Goal: Task Accomplishment & Management: Complete application form

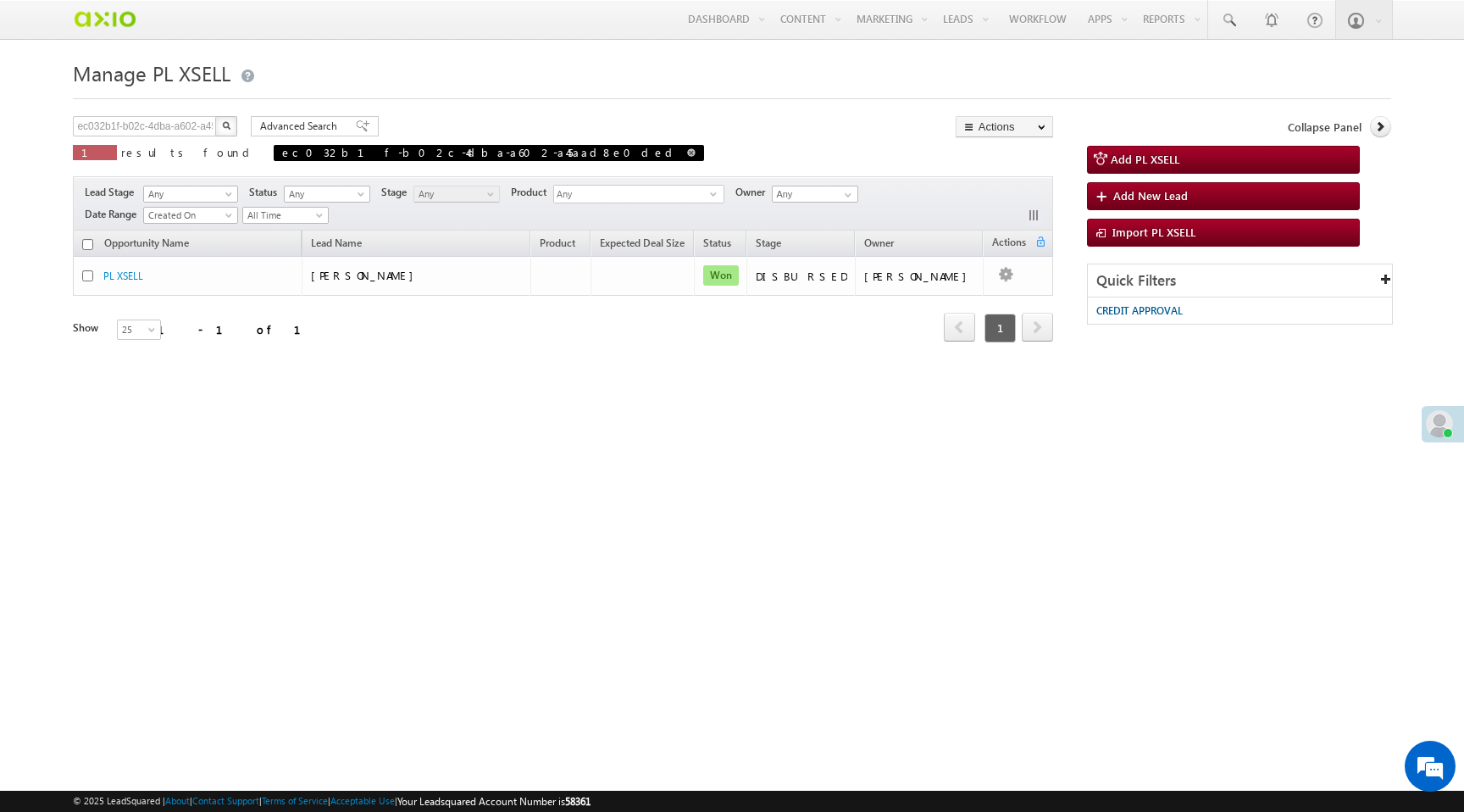
click at [687, 154] on span at bounding box center [691, 153] width 9 height 9
type input "Search PL XSELL"
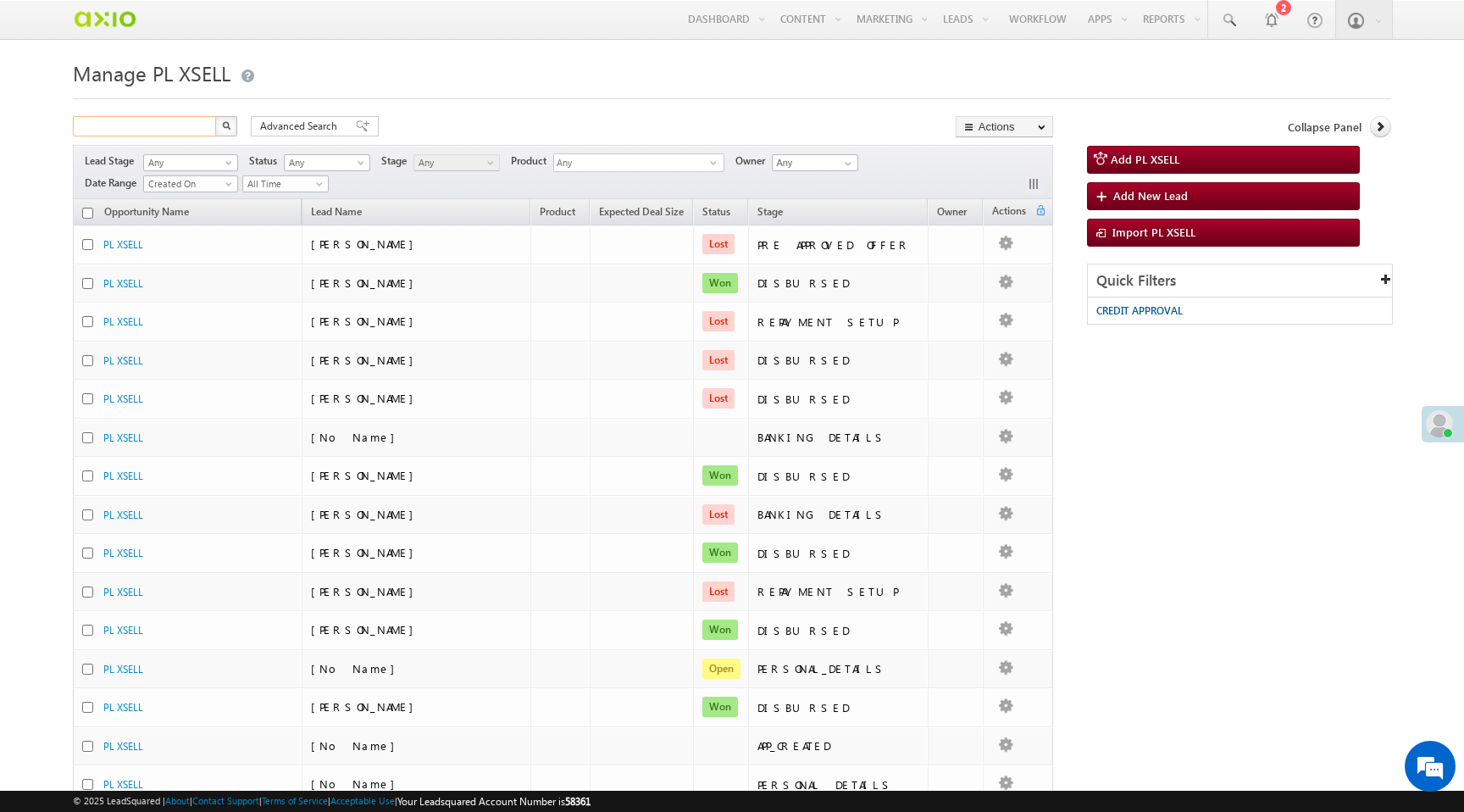
click at [178, 129] on input "text" at bounding box center [145, 126] width 145 height 21
paste input "65a70585-390f-42b3-8cf0-24048ddc1834"
type input "65a70585-390f-42b3-8cf0-24048ddc1834"
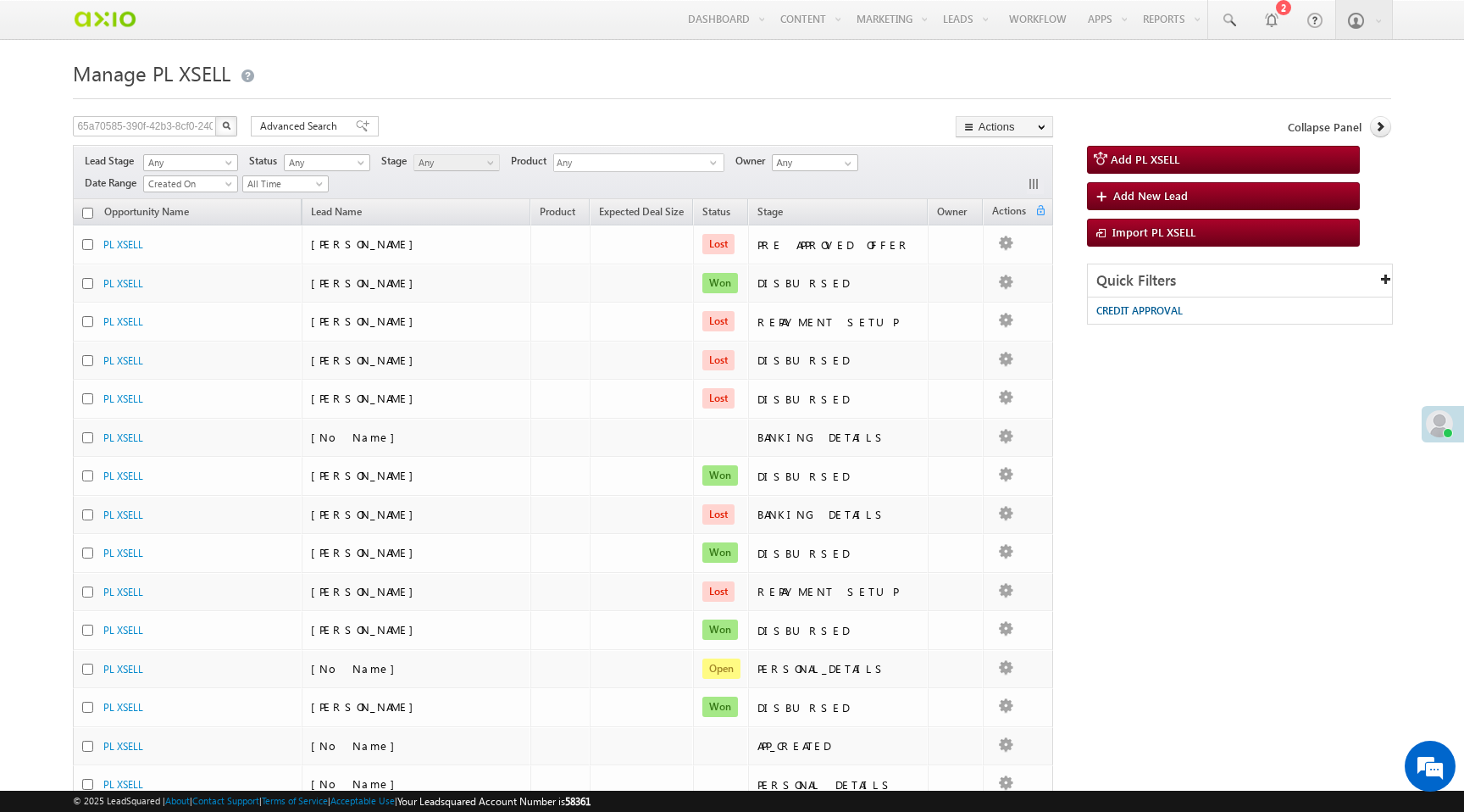
click at [228, 127] on img "button" at bounding box center [226, 125] width 9 height 9
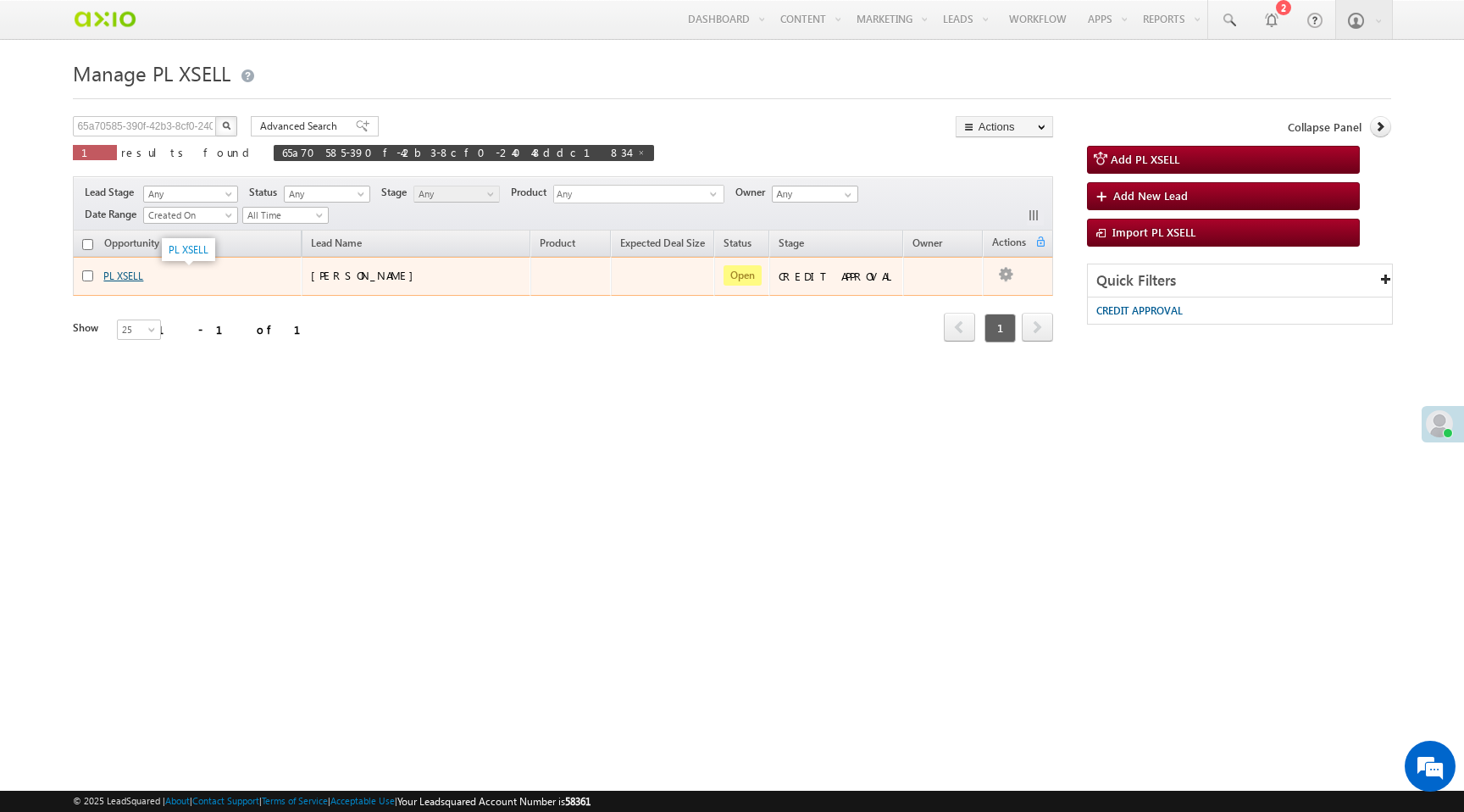
click at [126, 272] on link "PL XSELL" at bounding box center [124, 275] width 39 height 13
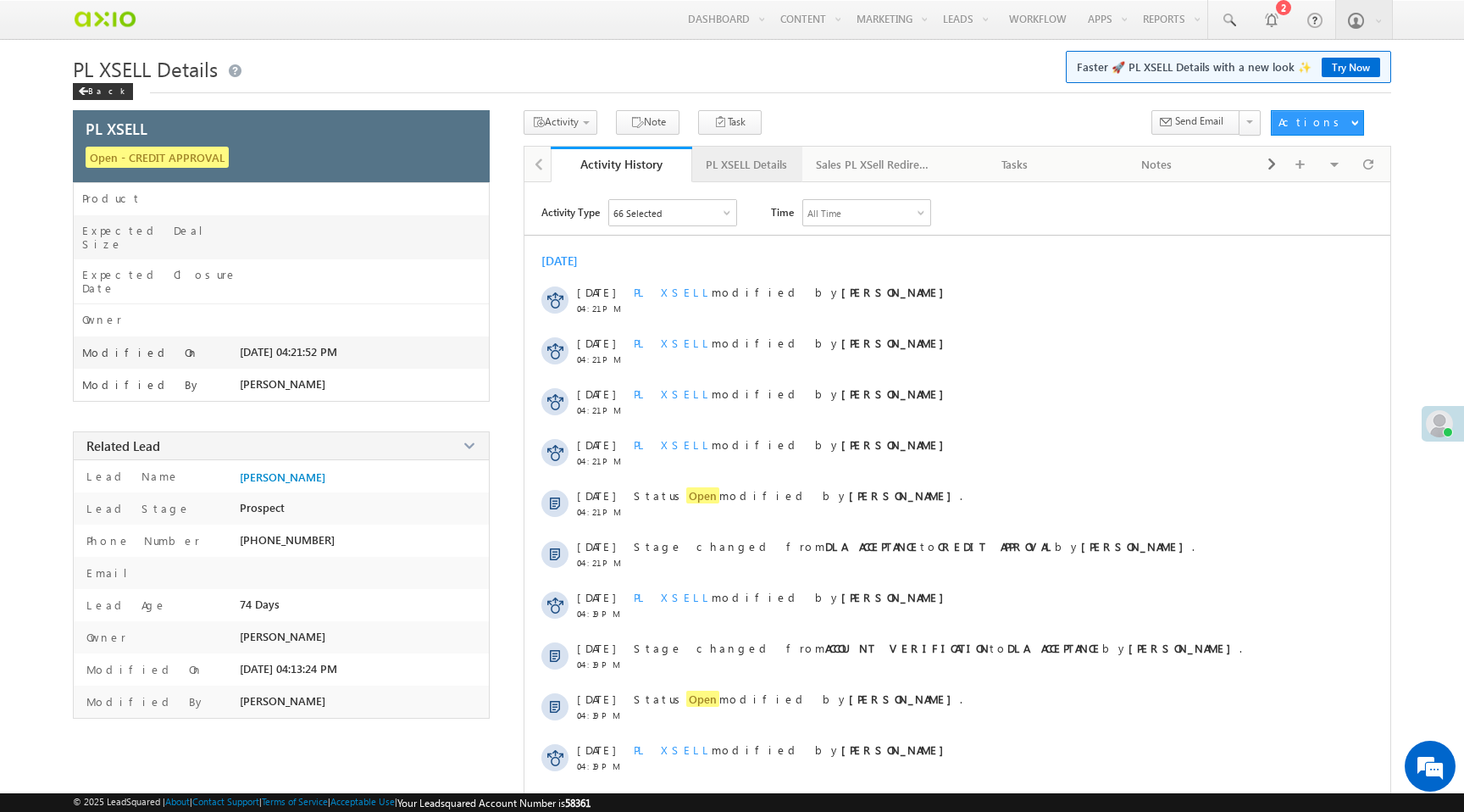
click at [741, 165] on div "PL XSELL Details" at bounding box center [746, 165] width 81 height 21
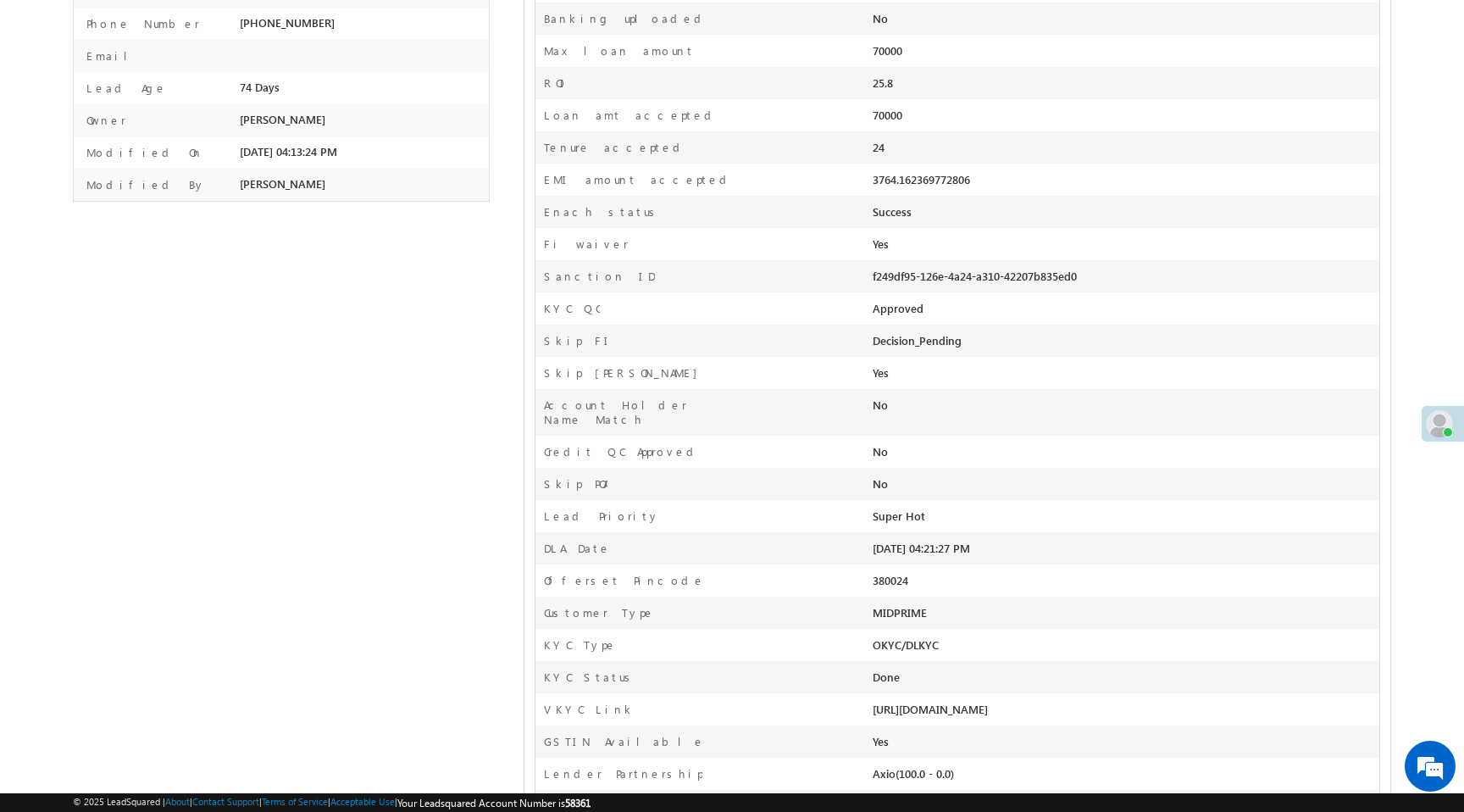
scroll to position [525, 0]
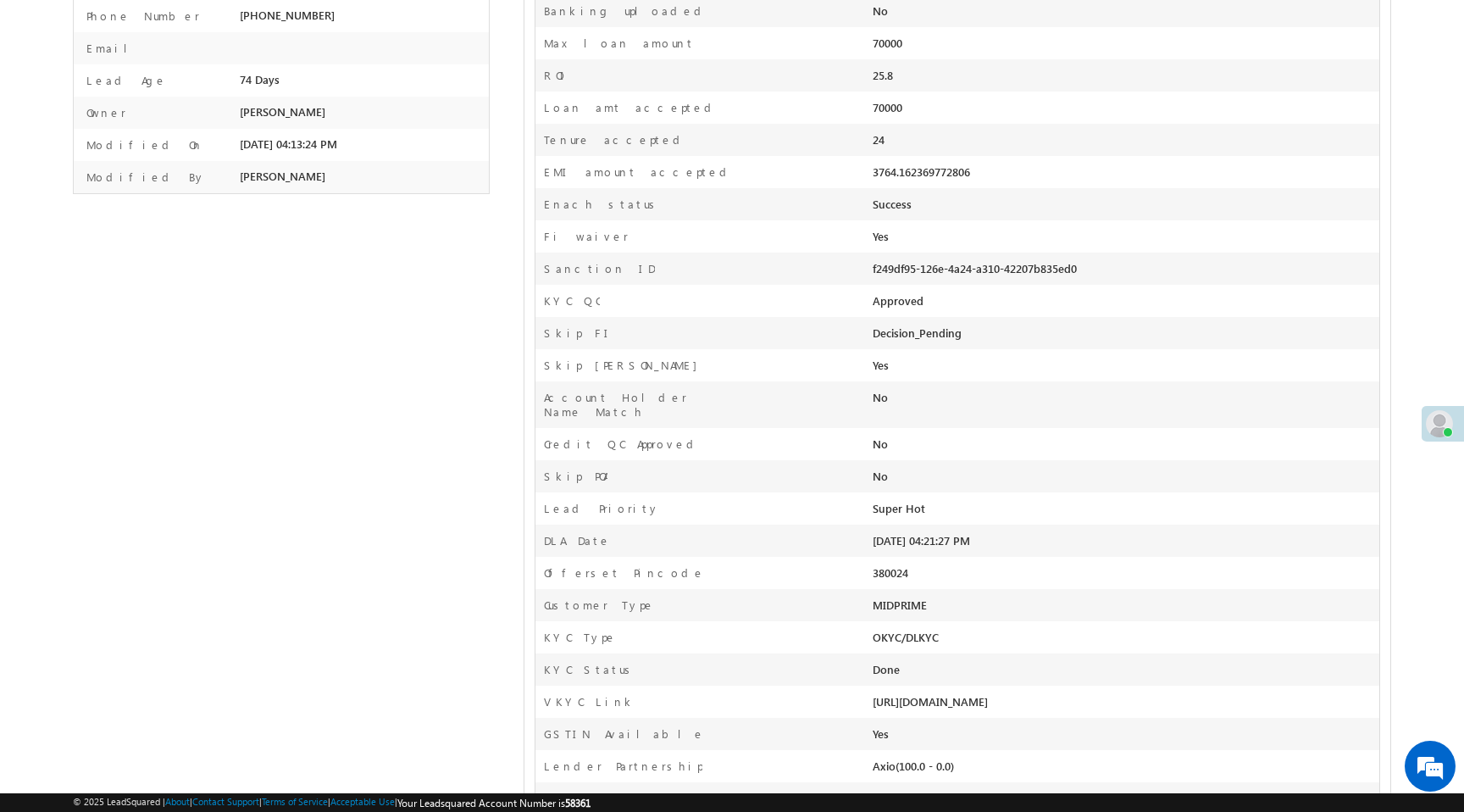
click at [901, 598] on div "MIDPRIME" at bounding box center [1025, 610] width 304 height 24
click at [907, 610] on div "MIDPRIME" at bounding box center [1025, 610] width 304 height 24
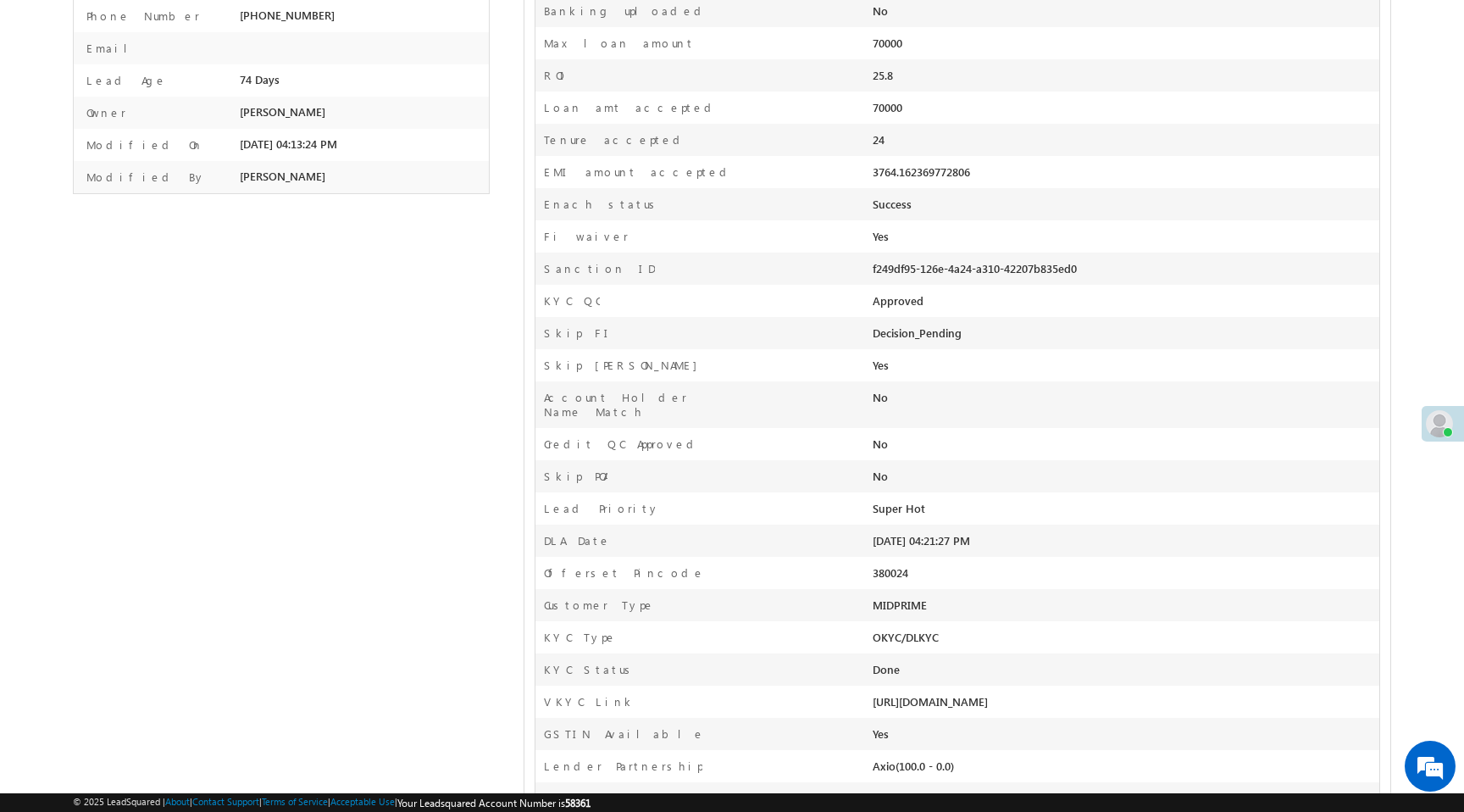
click at [919, 640] on div "OKYC/DLKYC" at bounding box center [1025, 641] width 304 height 24
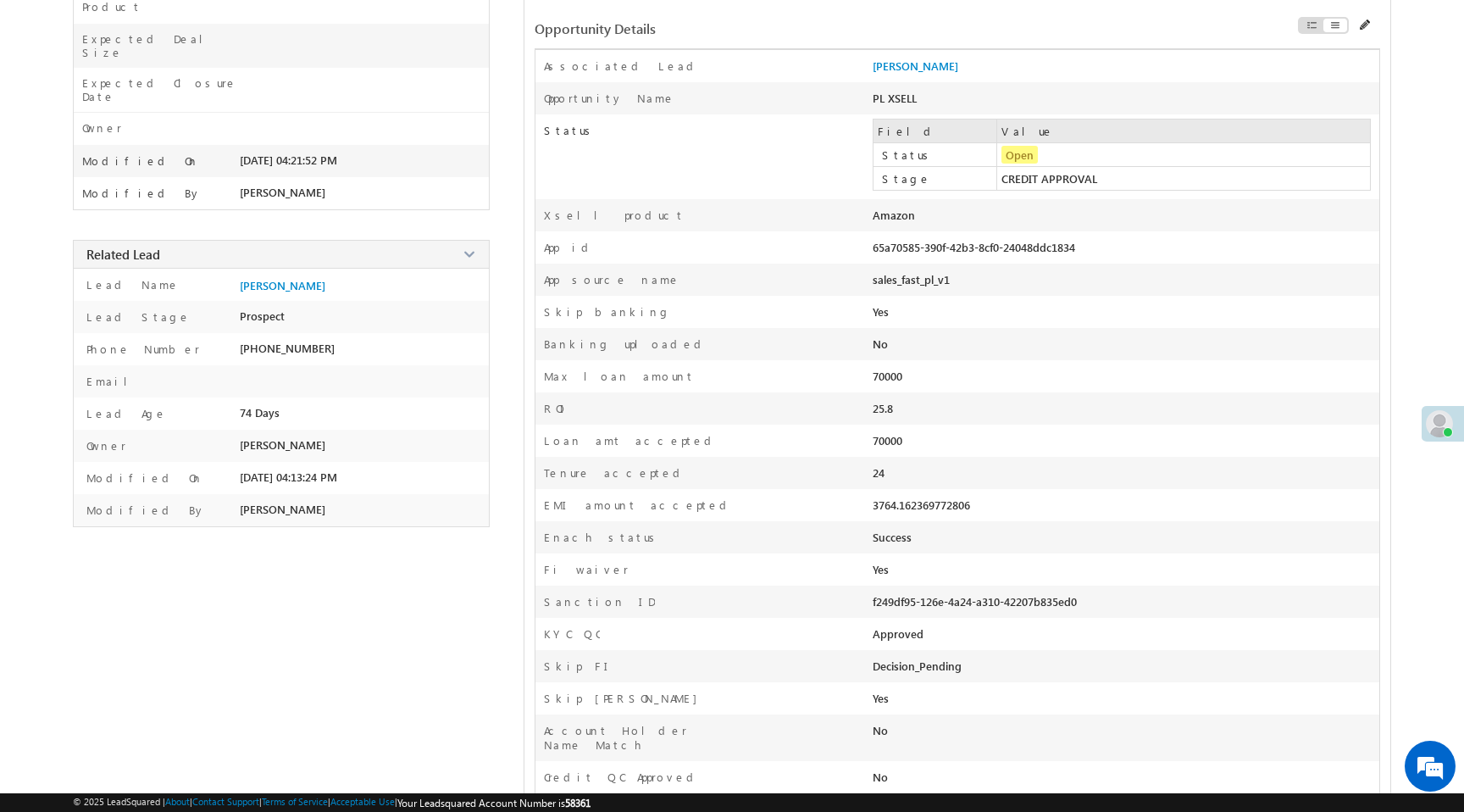
scroll to position [0, 0]
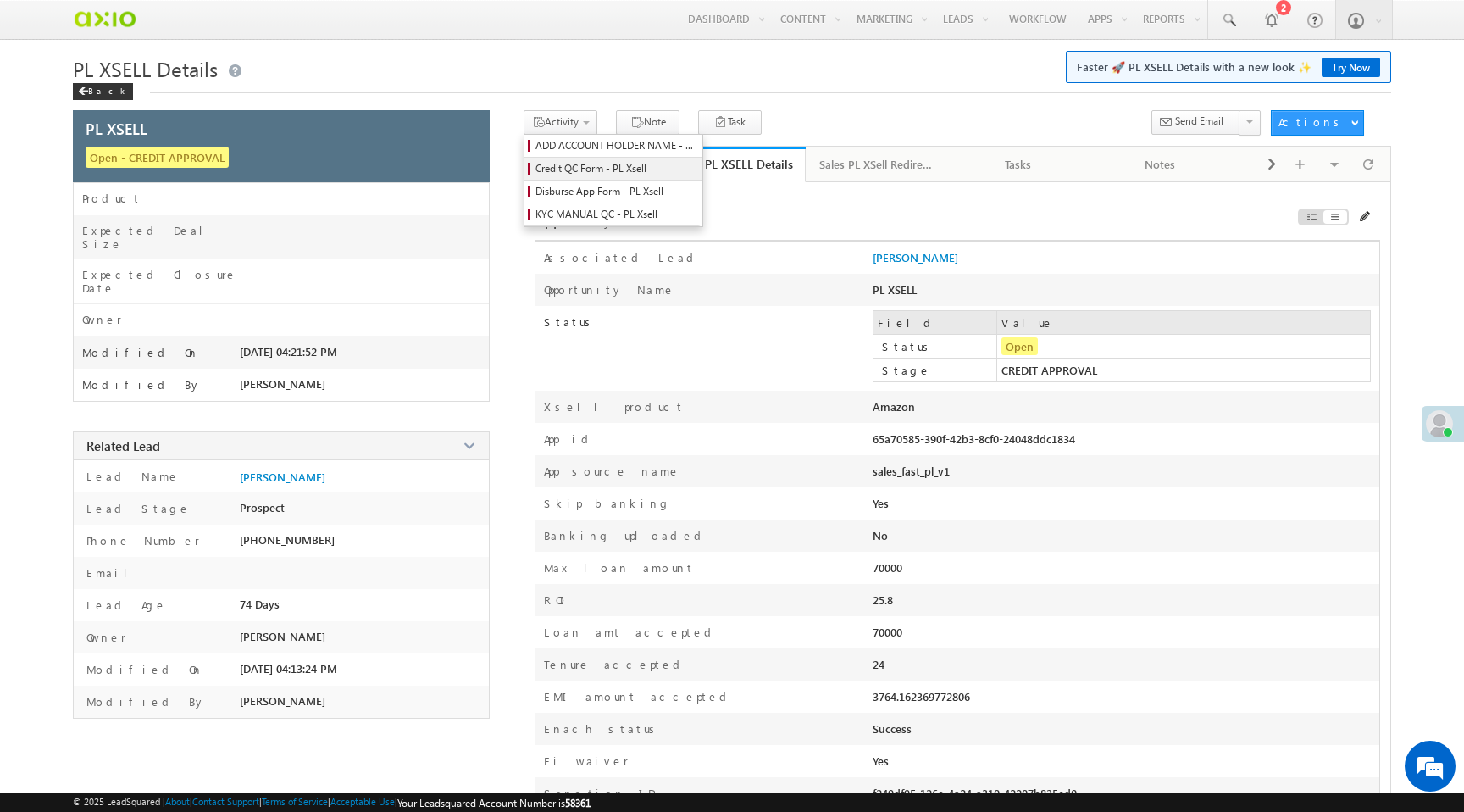
click at [573, 170] on span "Credit QC Form - PL Xsell" at bounding box center [616, 169] width 161 height 15
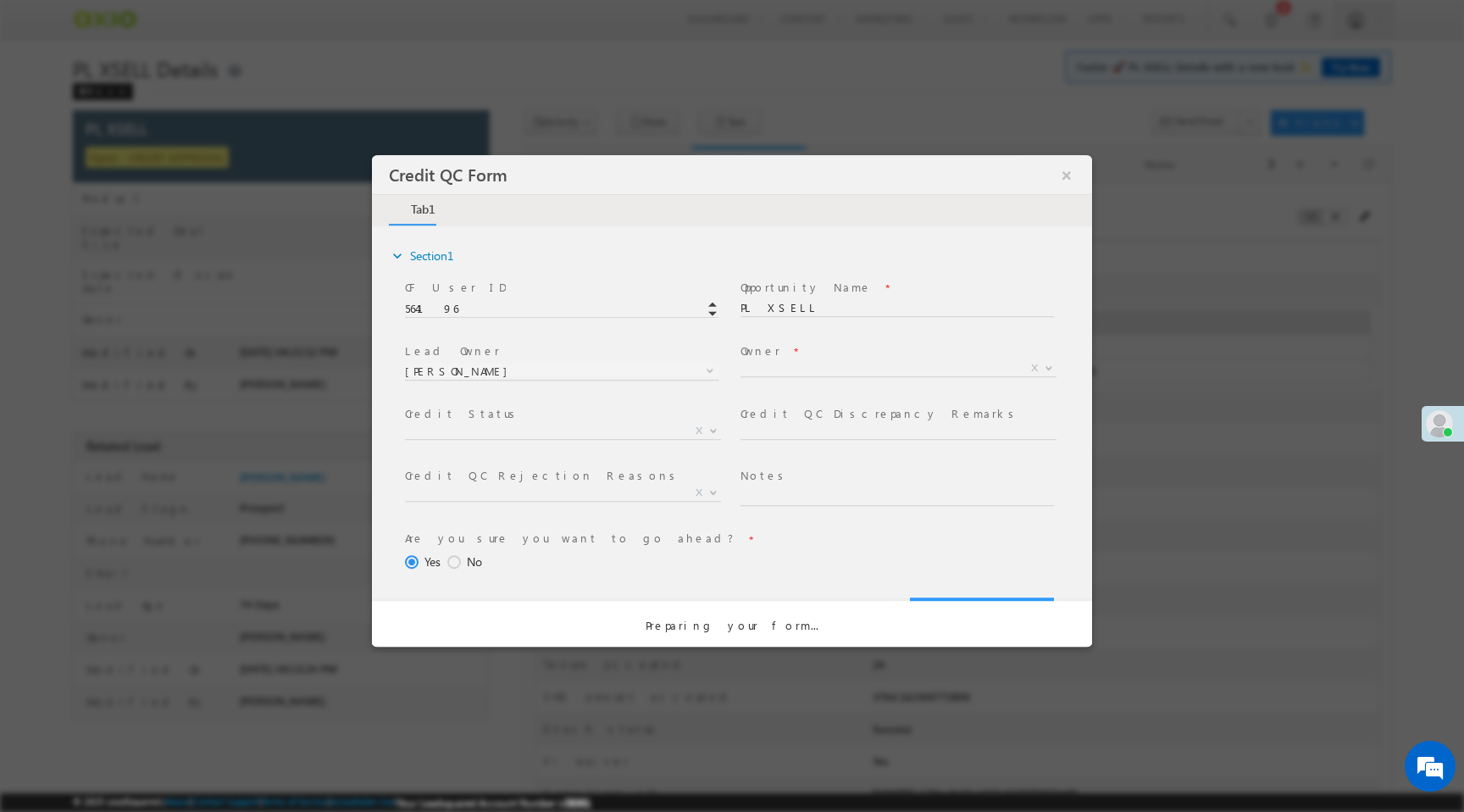
select select "50aed37f-b58e-11ec-8597-0681fe0b10f8"
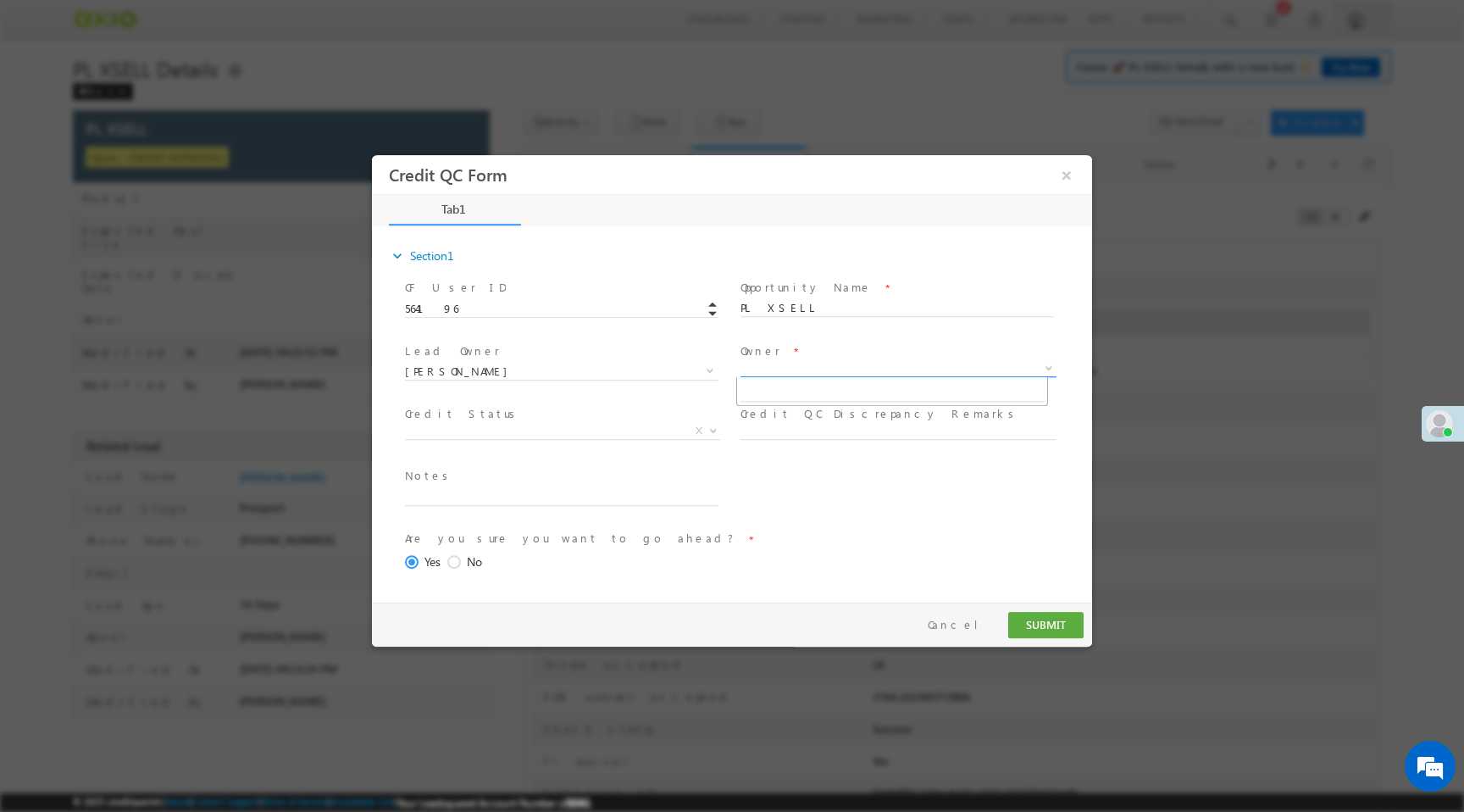
click at [782, 370] on span "X" at bounding box center [899, 369] width 316 height 17
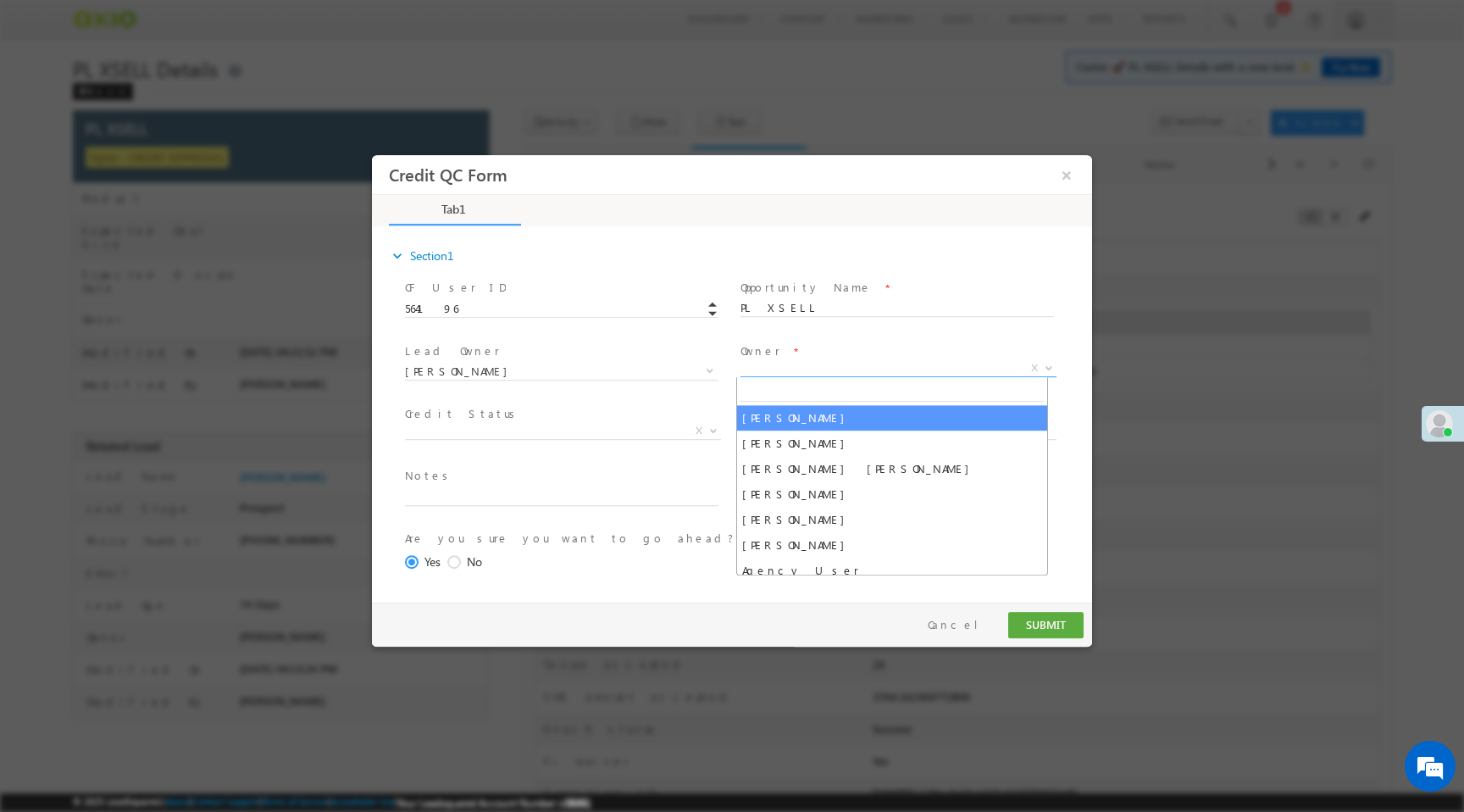
select select "65e28f60-3a0a-11ef-bbd2-0695f51e8b4b"
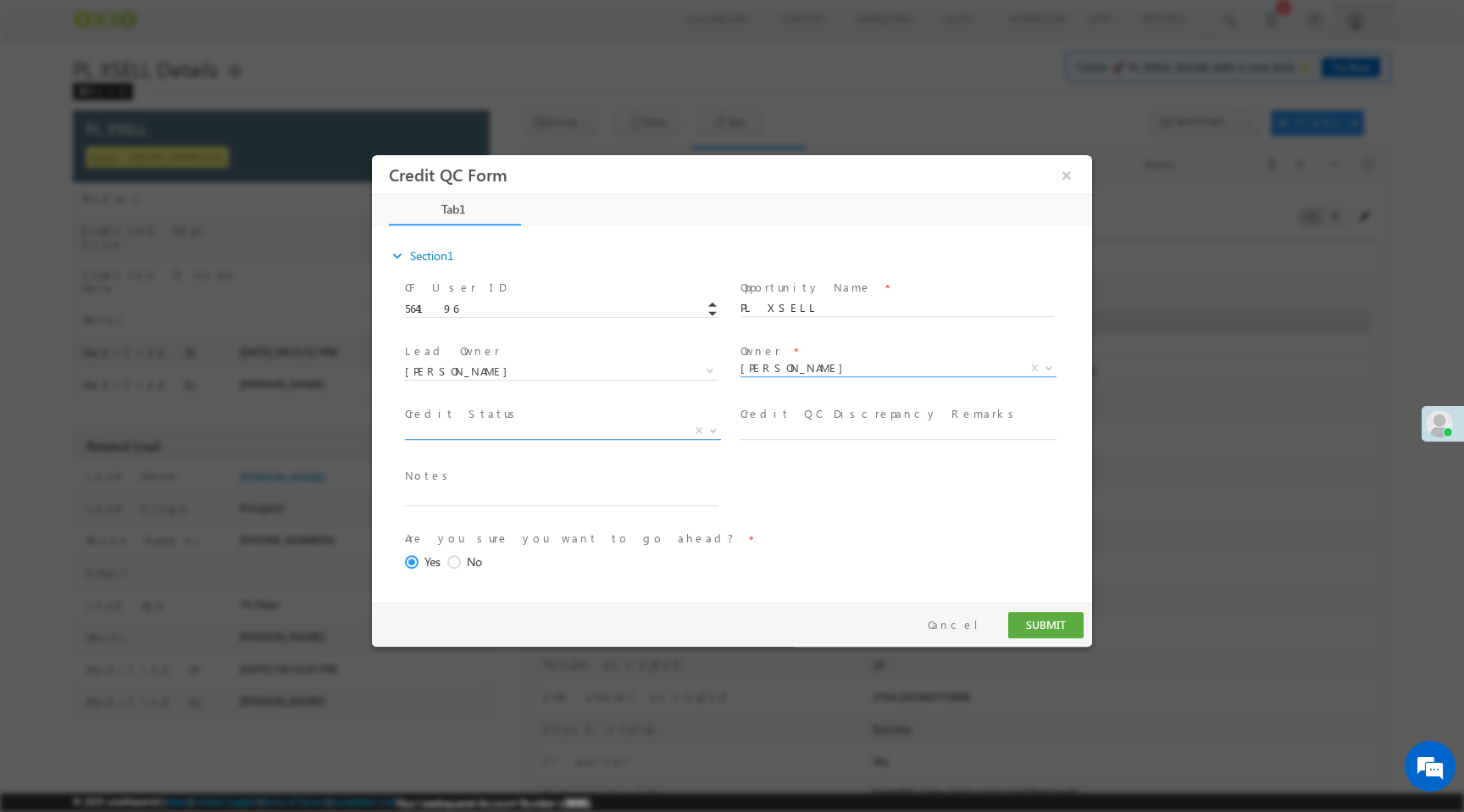
click at [583, 428] on span "X" at bounding box center [563, 431] width 316 height 17
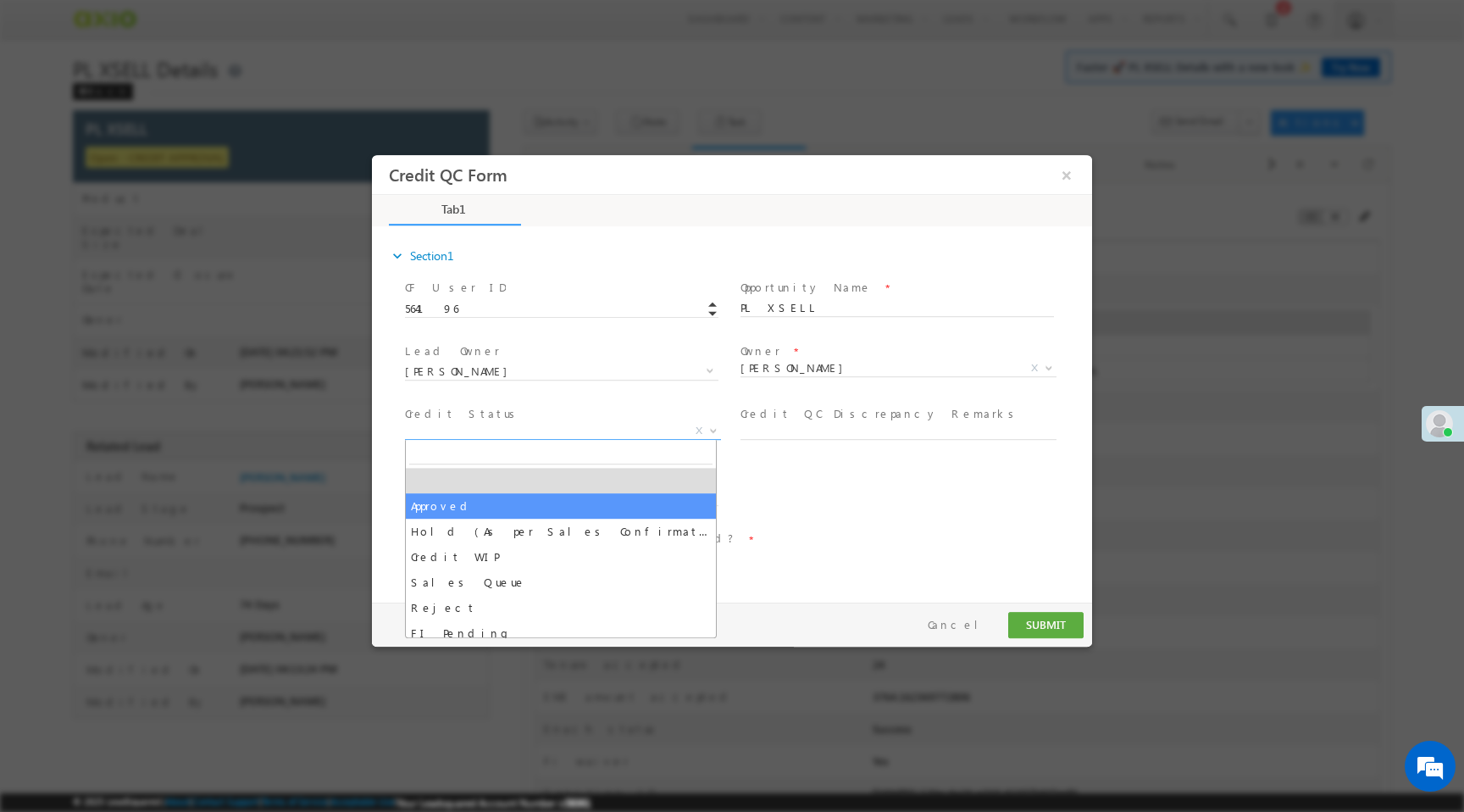
select select "Approved"
select select "NA"
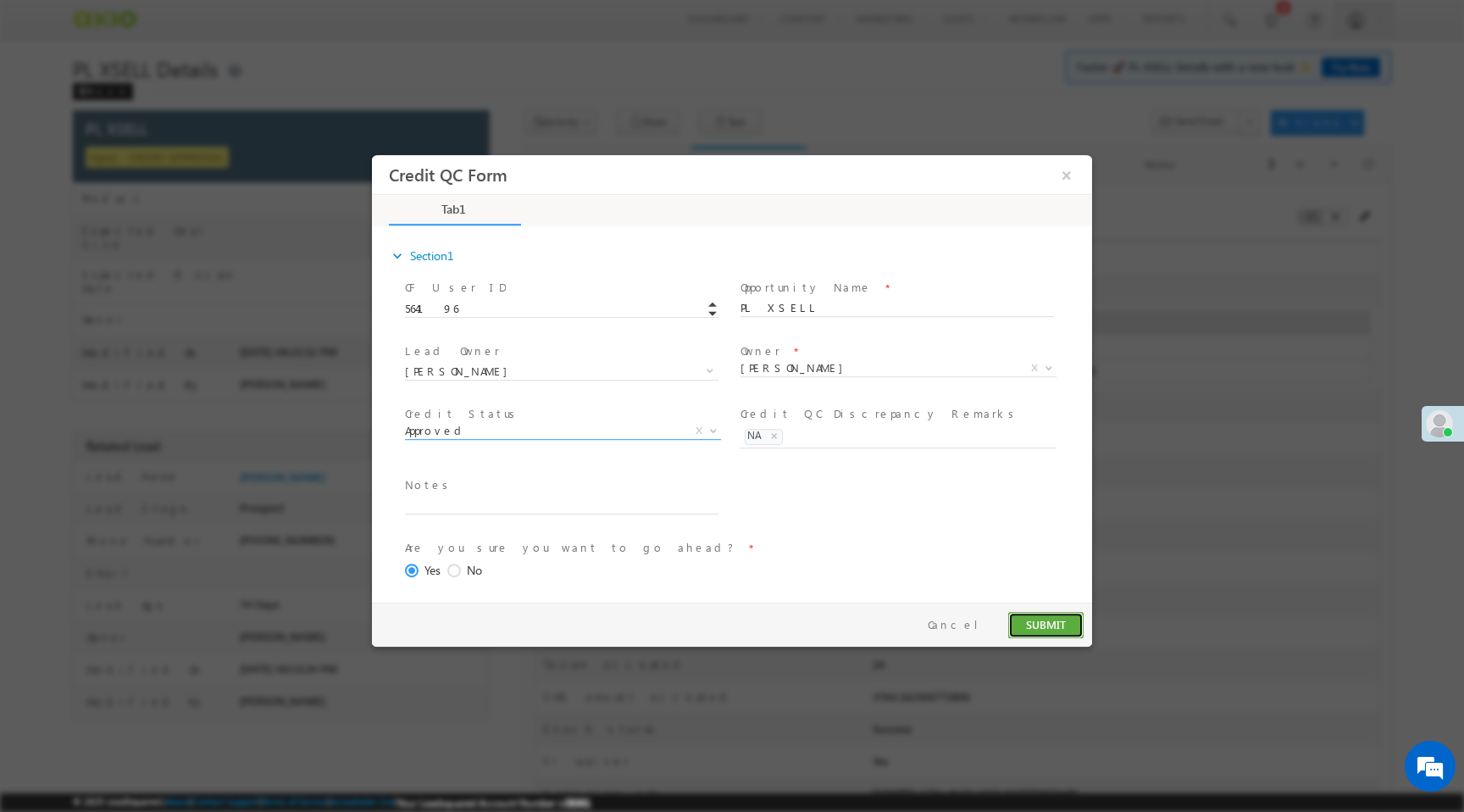
click at [1037, 627] on button "SUBMIT" at bounding box center [1046, 624] width 75 height 27
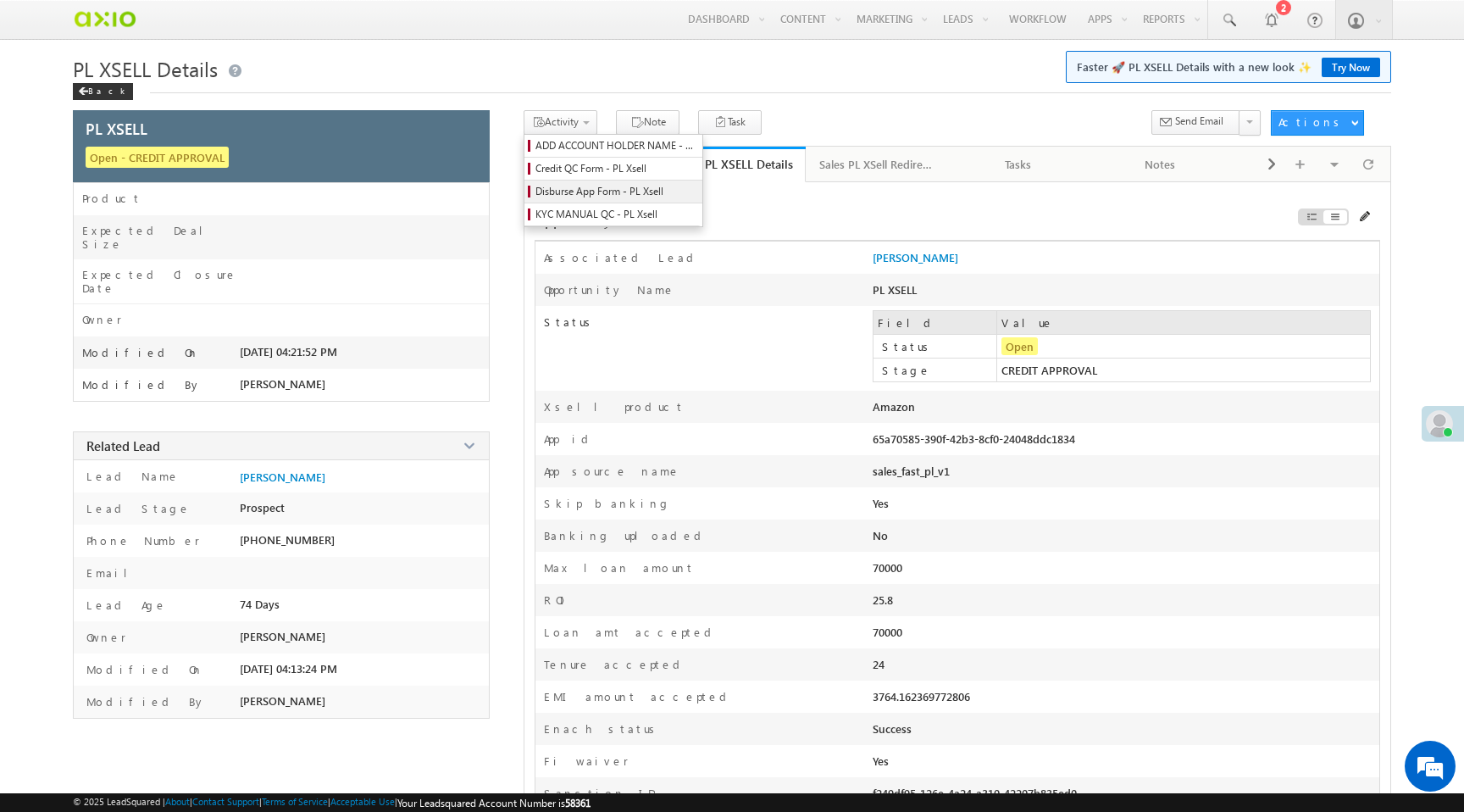
click at [587, 189] on span "Disburse App Form - PL Xsell" at bounding box center [616, 191] width 161 height 15
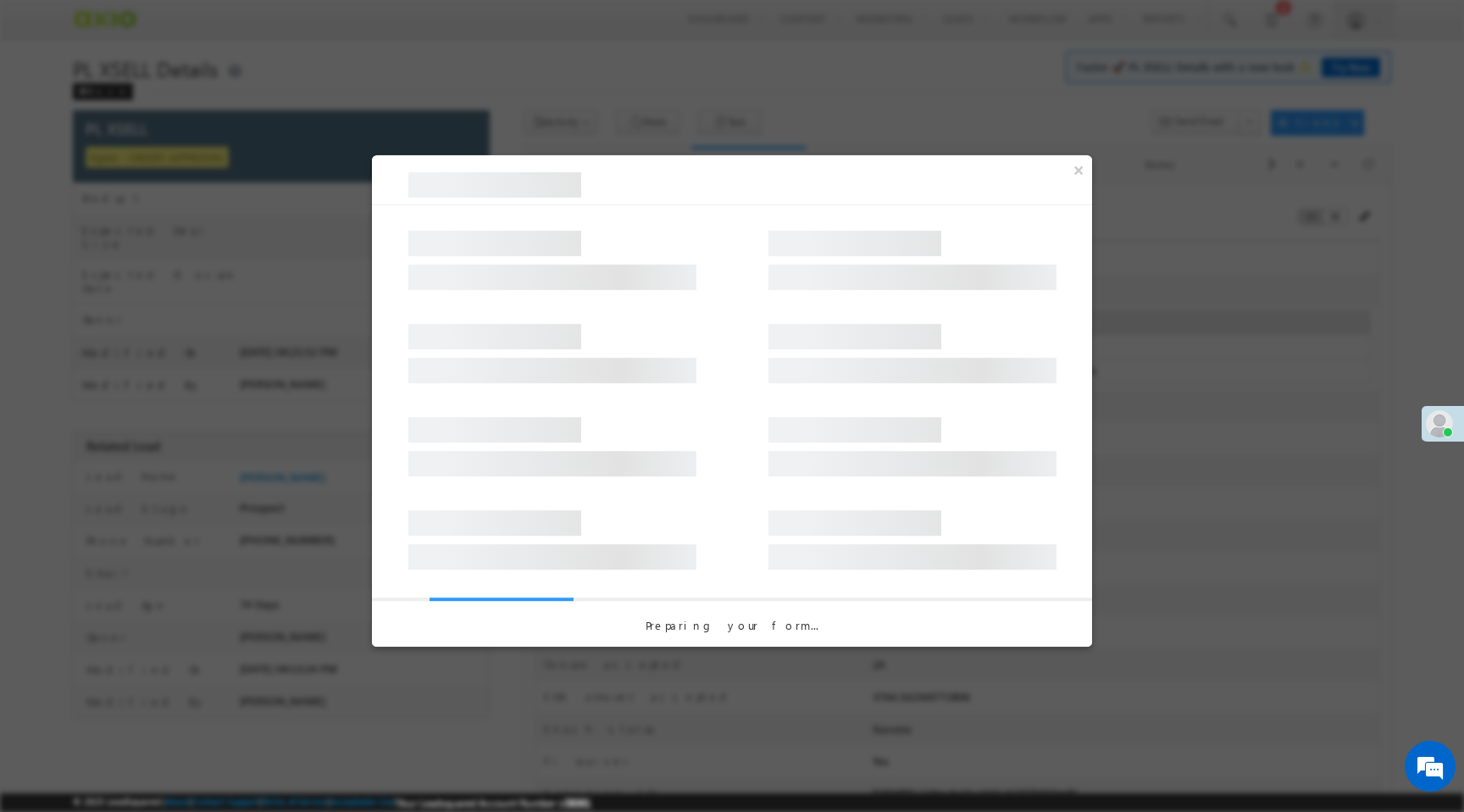
select select "PL XSell Disbursement Initiated"
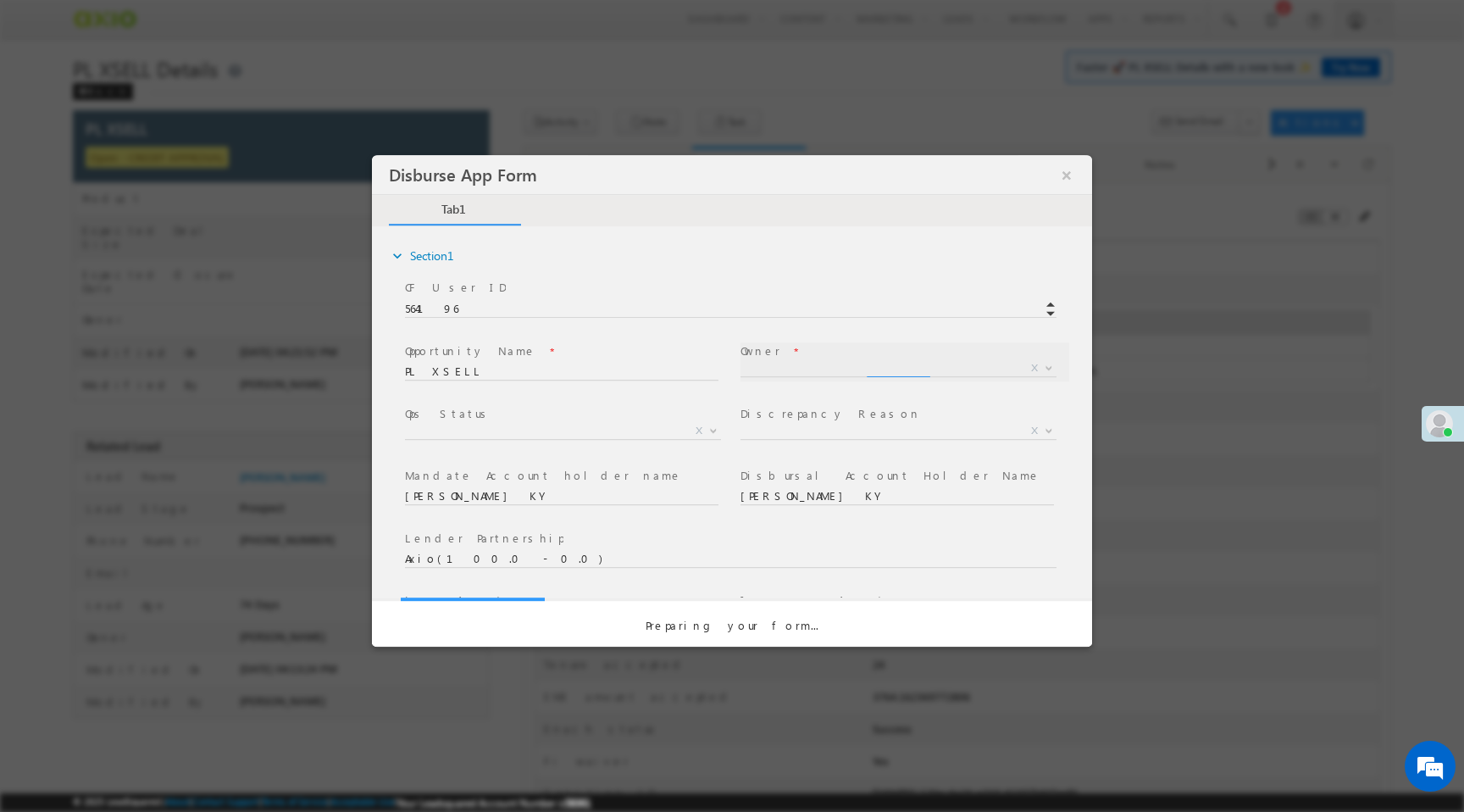
select select "65e28f60-3a0a-11ef-bbd2-0695f51e8b4b"
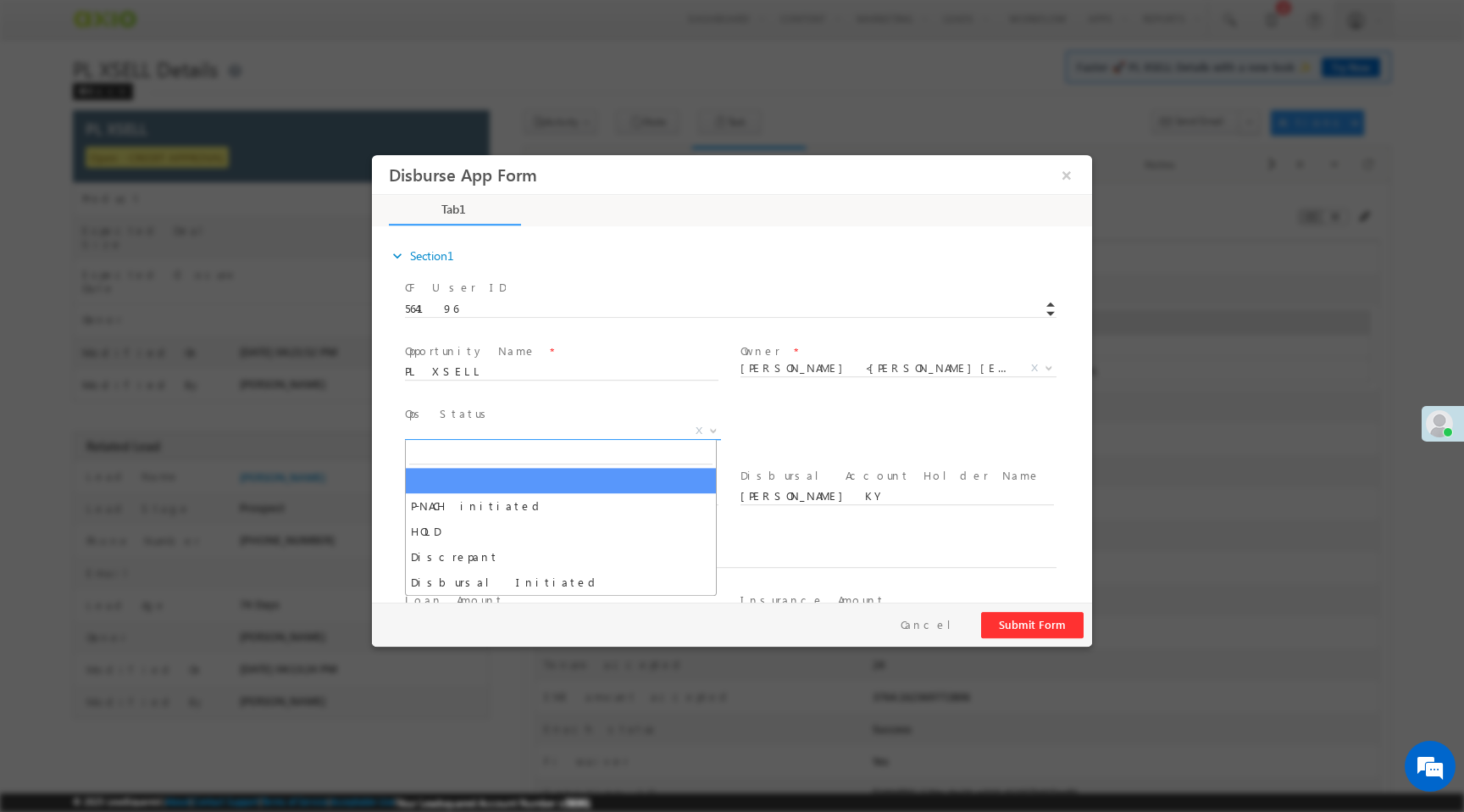
click at [666, 432] on span "X" at bounding box center [563, 431] width 316 height 17
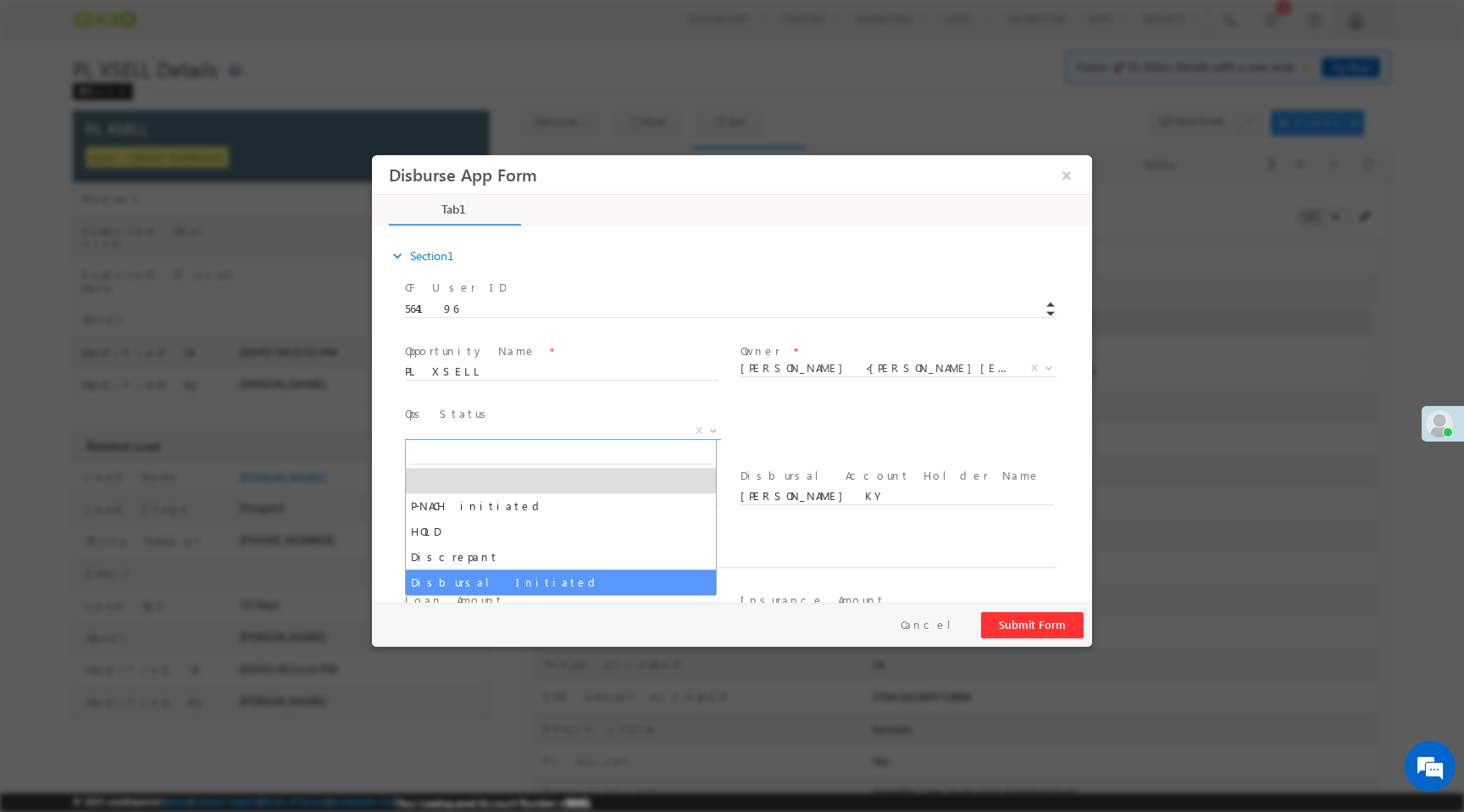
select select "Disbursal Initiated"
select select "NA"
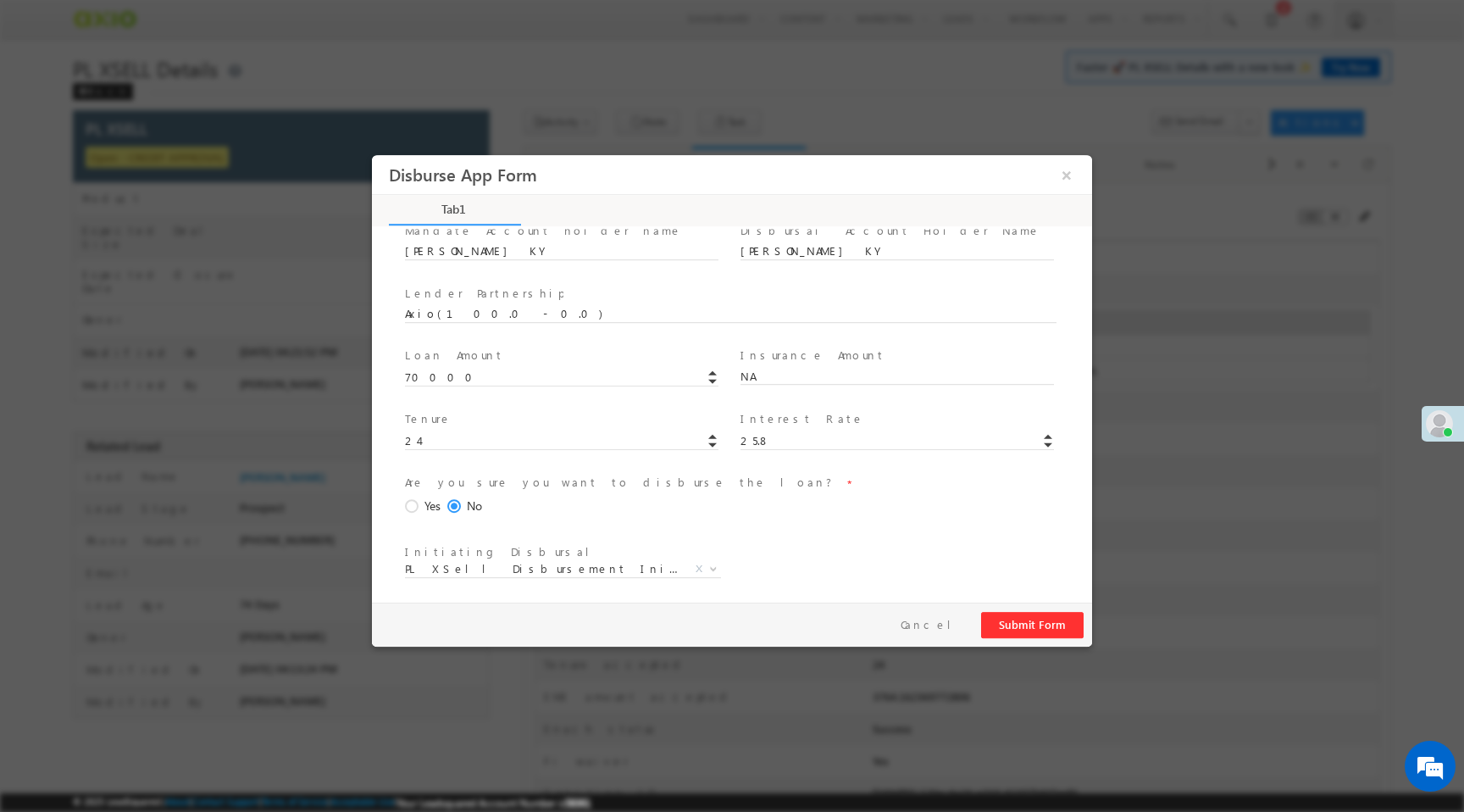
scroll to position [250, 0]
click at [425, 501] on span "Yes" at bounding box center [432, 501] width 16 height 18
click at [372, 155] on input "Yes" at bounding box center [372, 155] width 0 height 0
click at [1021, 615] on button "Submit Form" at bounding box center [1033, 624] width 103 height 27
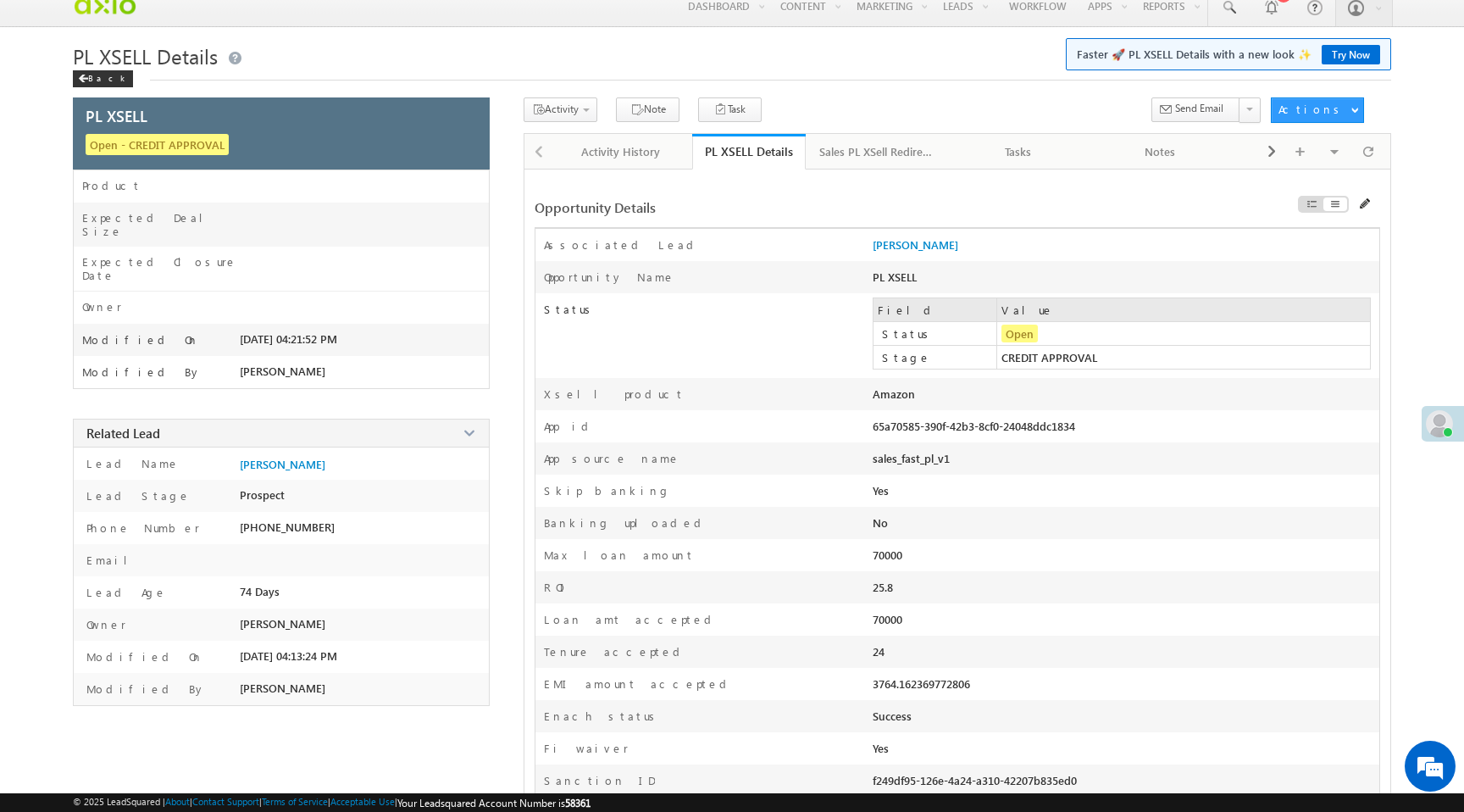
scroll to position [15, 0]
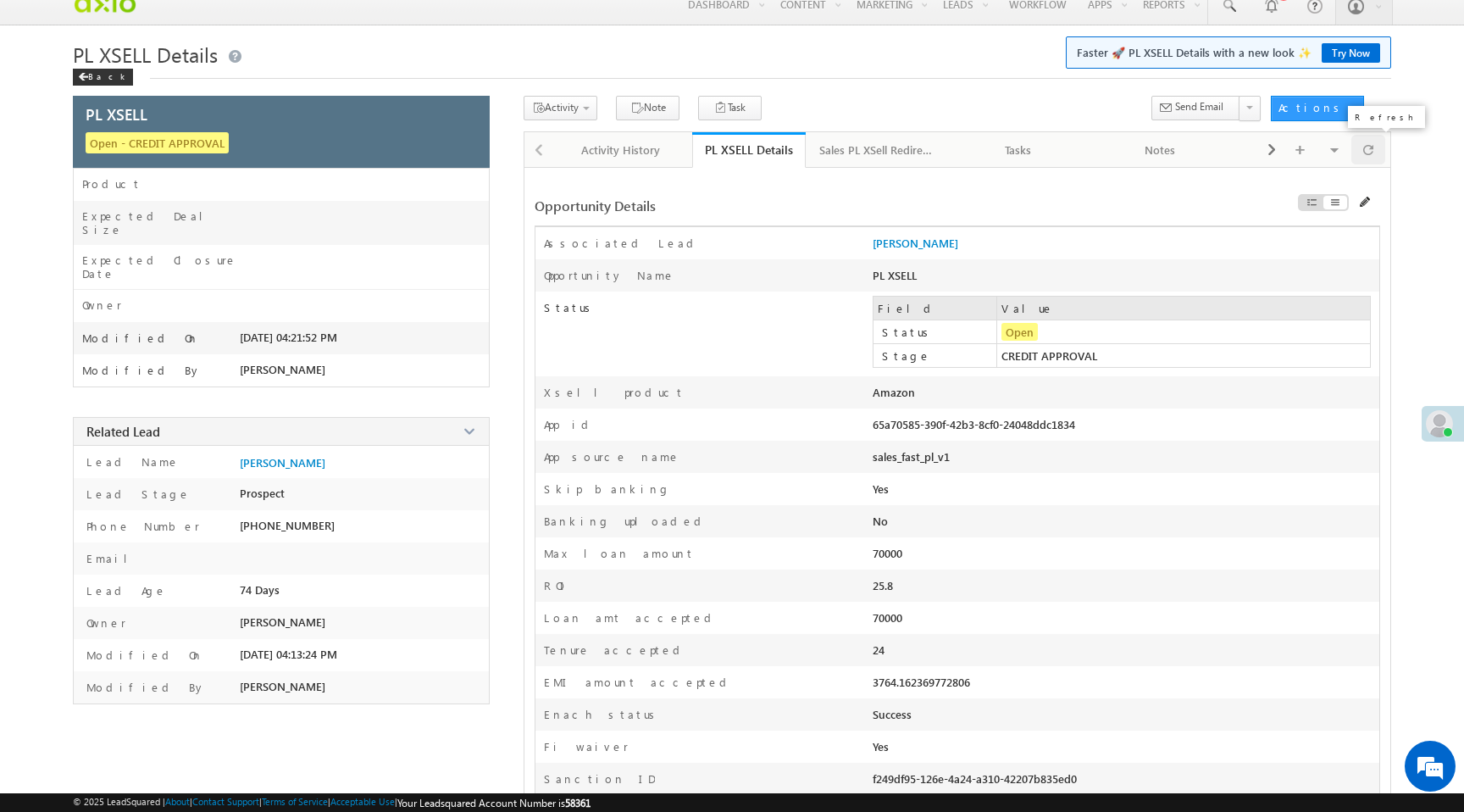
click at [1374, 153] on div at bounding box center [1369, 149] width 34 height 30
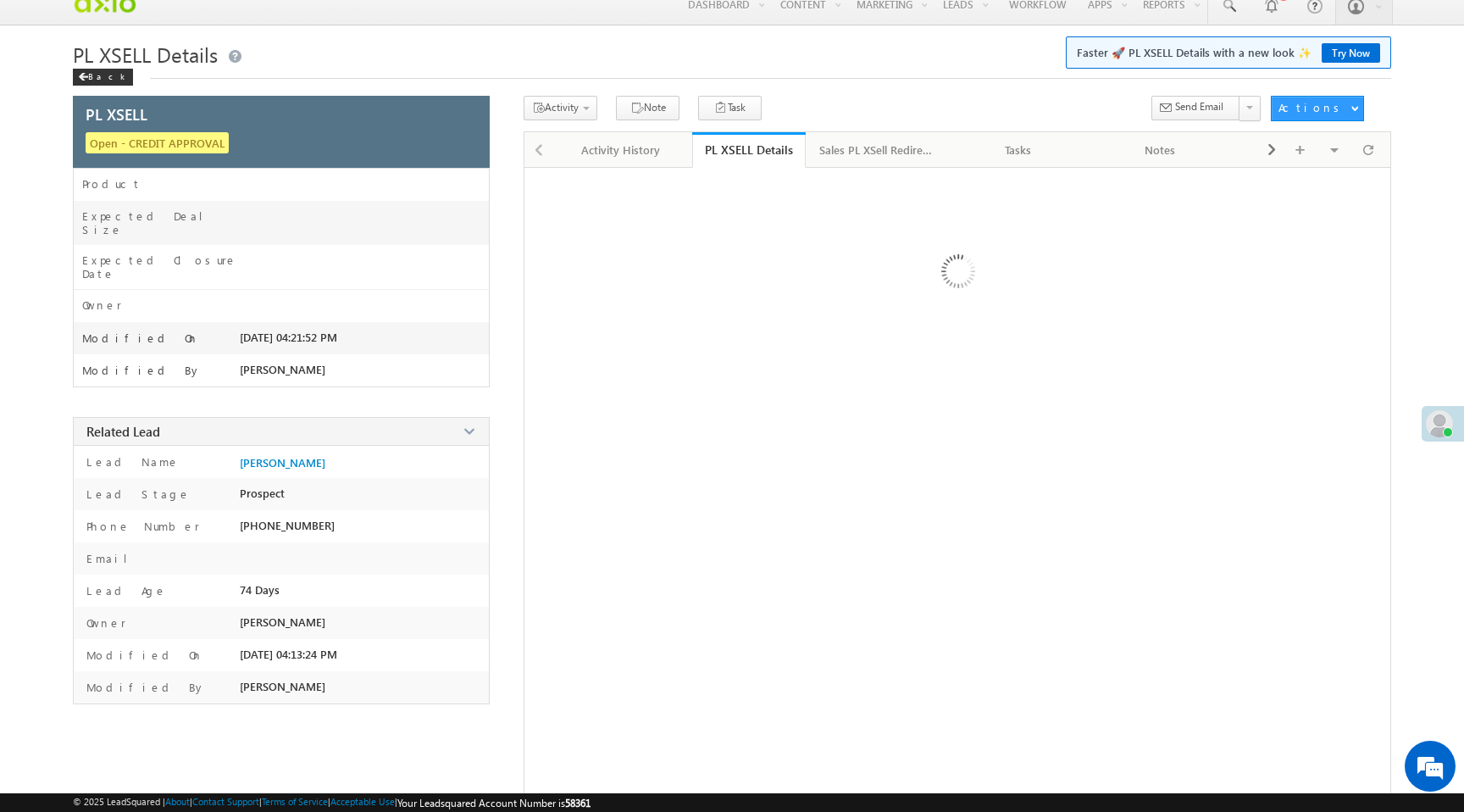
scroll to position [0, 0]
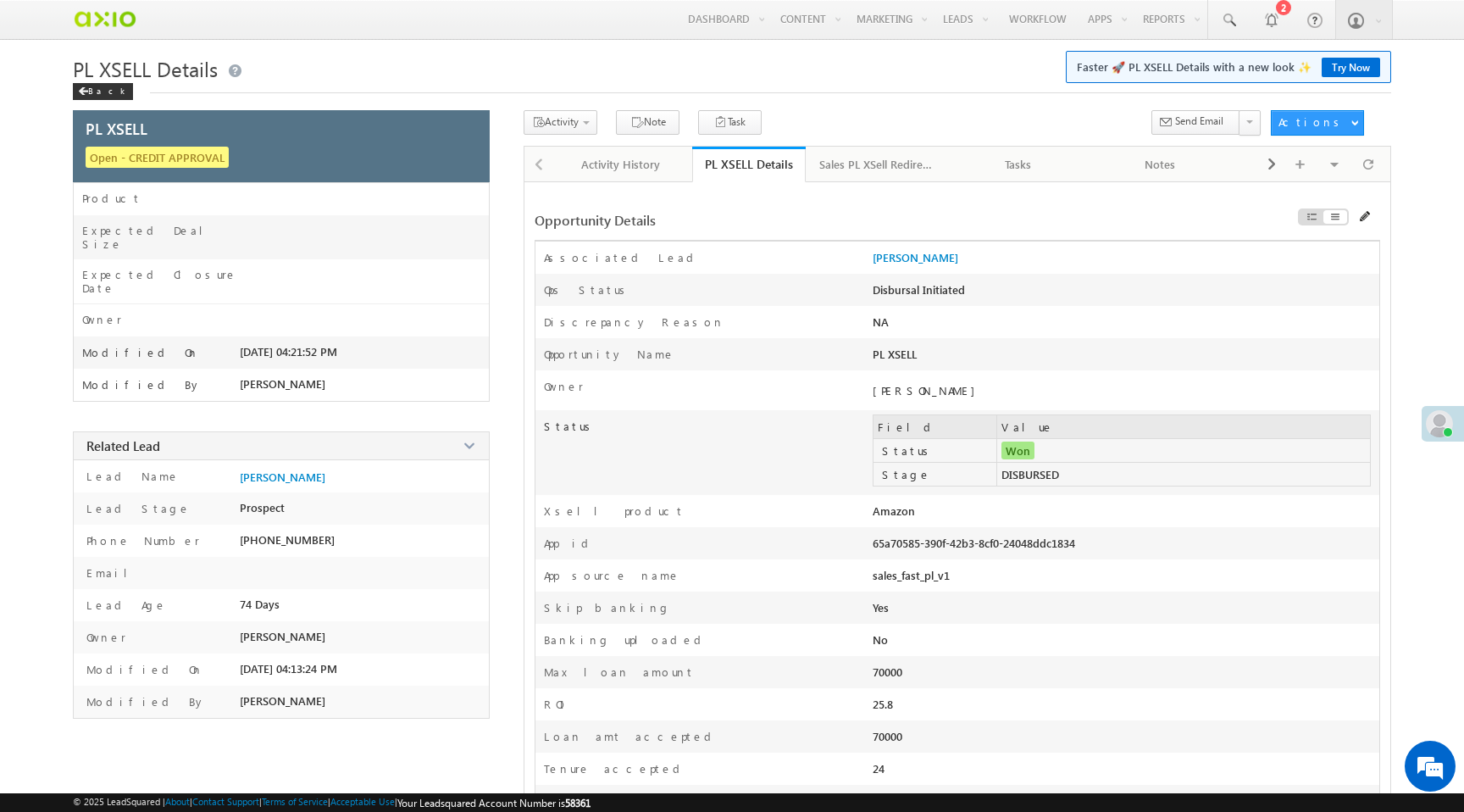
drag, startPoint x: 872, startPoint y: 544, endPoint x: 1086, endPoint y: 552, distance: 214.1
click at [1086, 552] on div "App id 65a70585-390f-42b3-8cf0-24048ddc1834" at bounding box center [957, 544] width 844 height 33
click at [1086, 552] on div "65a70585-390f-42b3-8cf0-24048ddc1834" at bounding box center [1025, 547] width 304 height 24
drag, startPoint x: 873, startPoint y: 546, endPoint x: 1080, endPoint y: 550, distance: 207.0
click at [1080, 550] on div "65a70585-390f-42b3-8cf0-24048ddc1834" at bounding box center [1025, 547] width 304 height 24
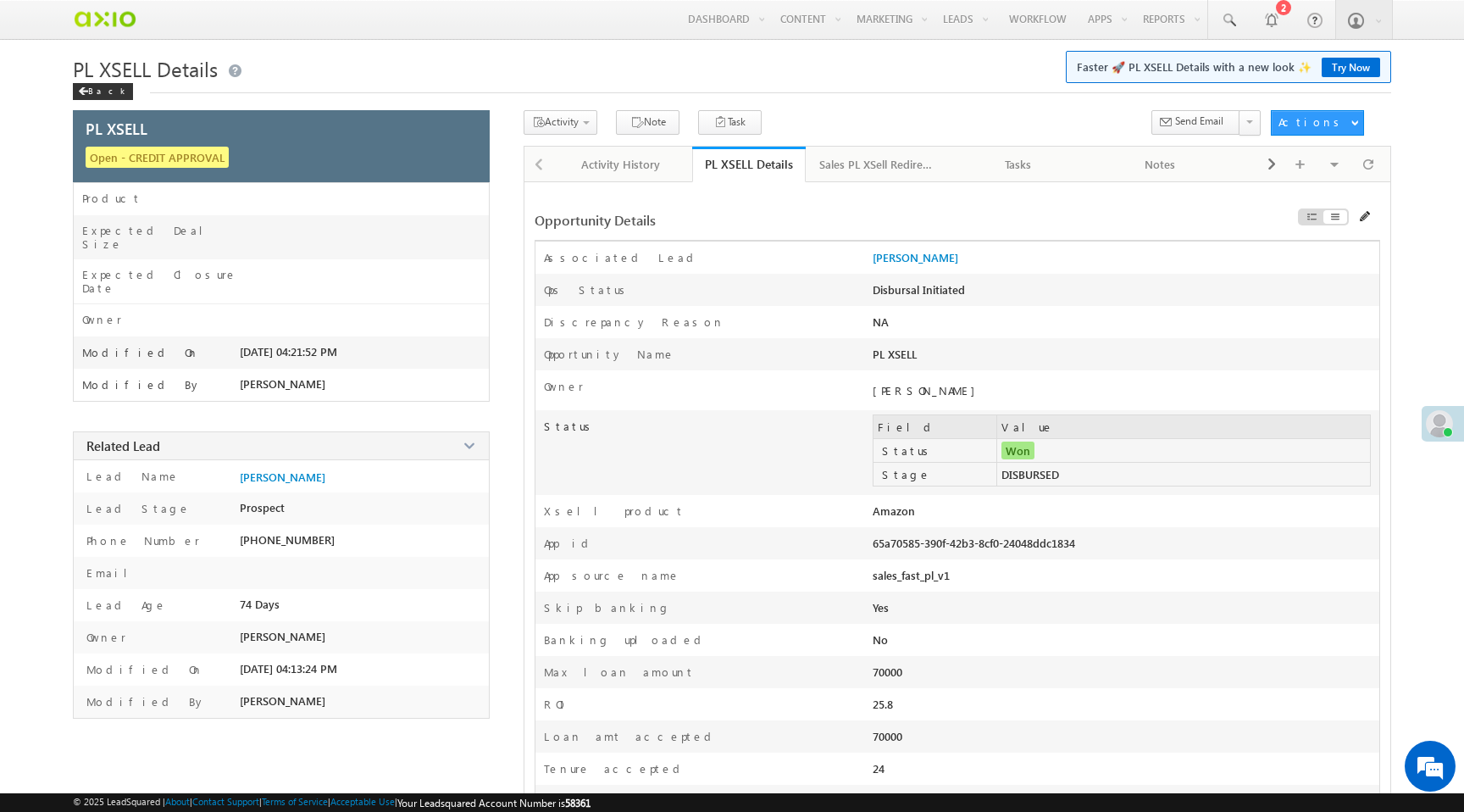
copy div "65a70585-390f-42b3-8cf0-24048ddc1834"
